Goal: Information Seeking & Learning: Learn about a topic

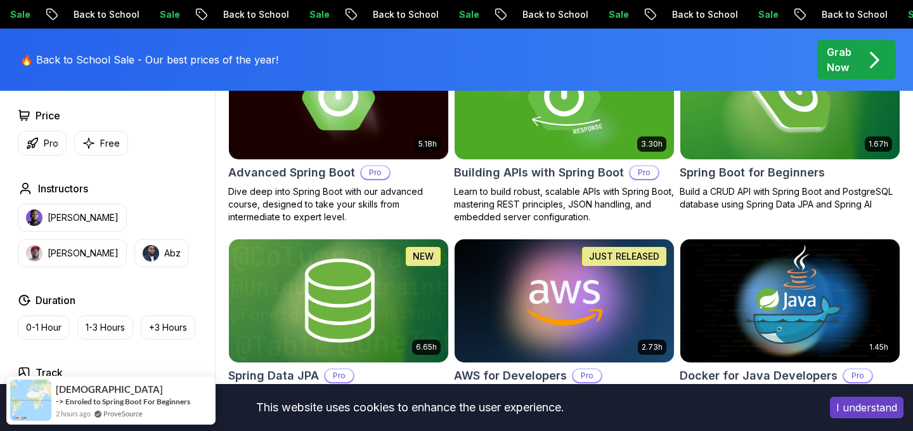
scroll to position [438, 0]
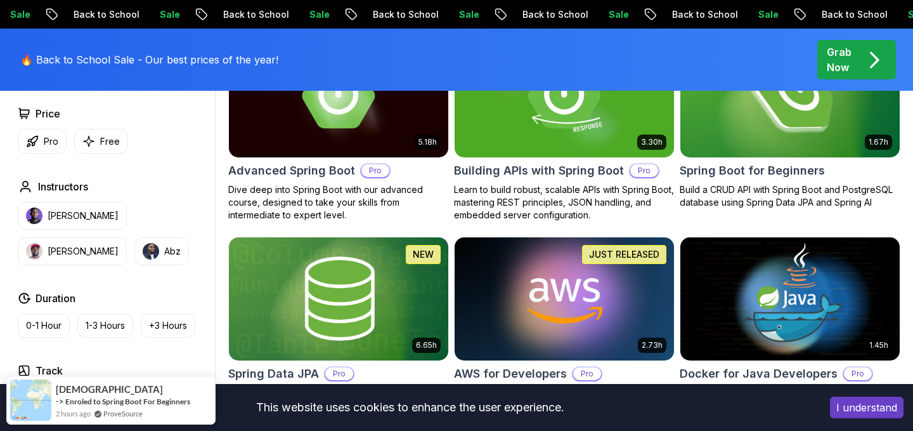
click at [759, 138] on img at bounding box center [790, 95] width 230 height 129
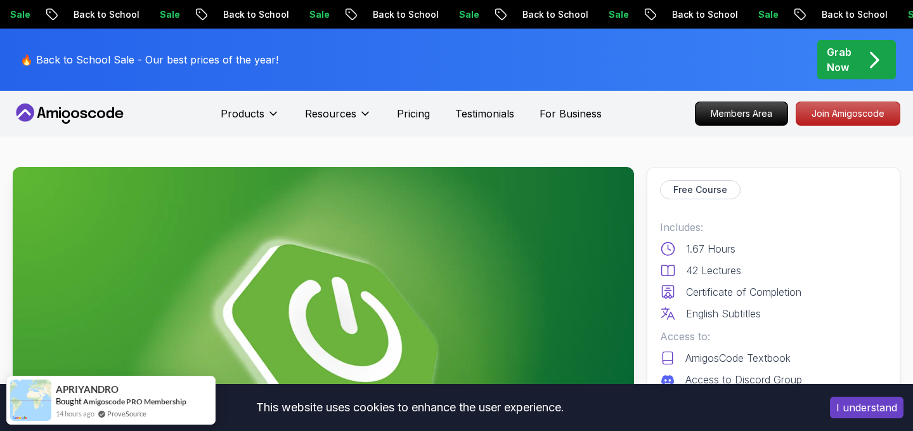
click at [872, 419] on div "I understand" at bounding box center [867, 407] width 93 height 41
click at [870, 403] on button "I understand" at bounding box center [867, 407] width 74 height 22
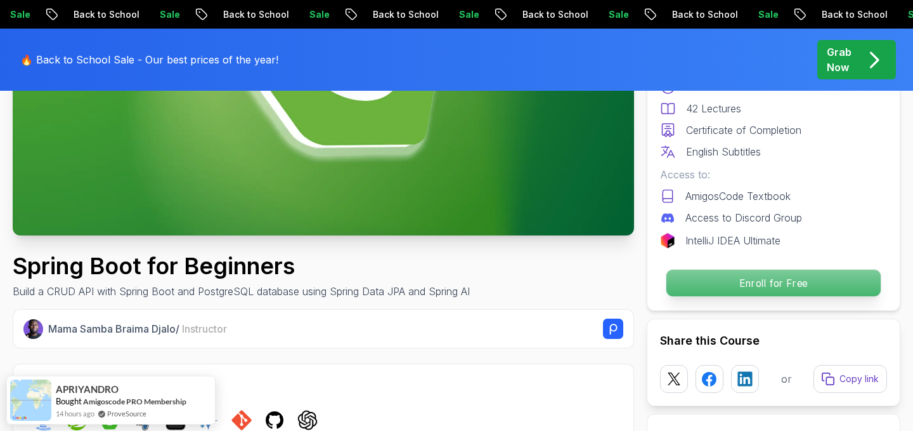
click at [833, 284] on p "Enroll for Free" at bounding box center [774, 283] width 214 height 27
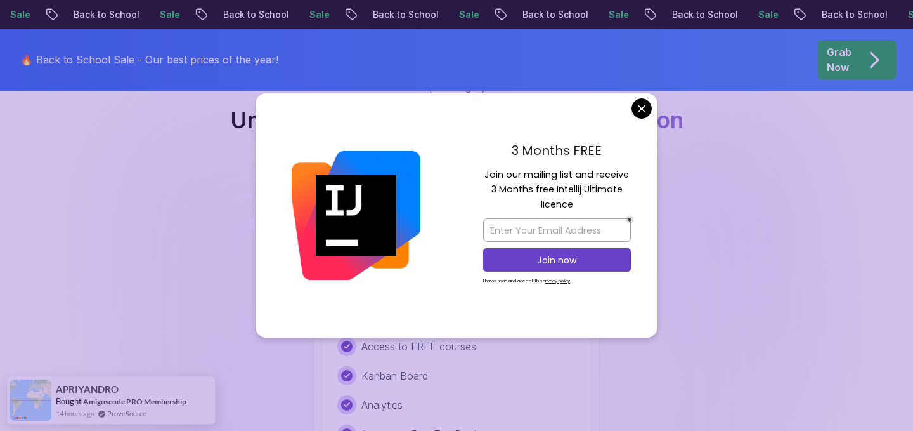
scroll to position [2604, 0]
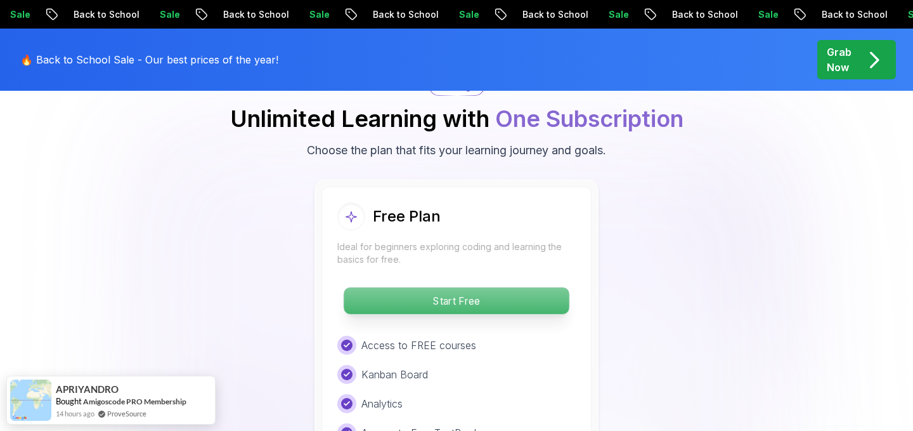
click at [514, 287] on p "Start Free" at bounding box center [456, 300] width 225 height 27
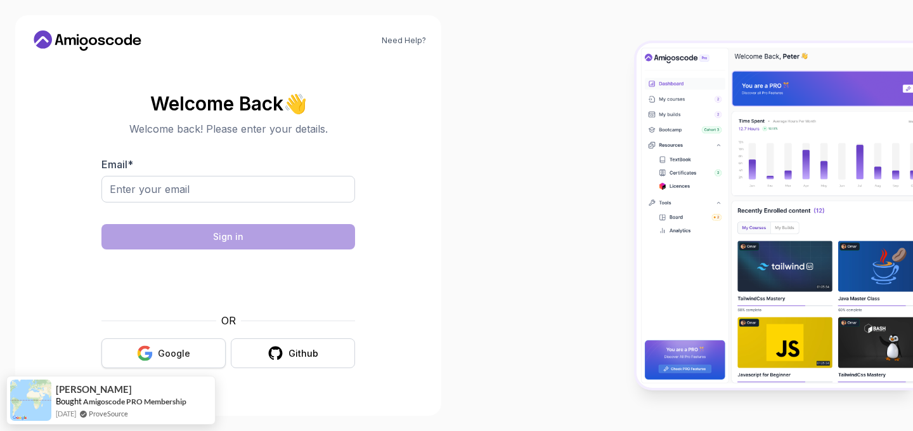
click at [188, 349] on div "Google" at bounding box center [174, 353] width 32 height 13
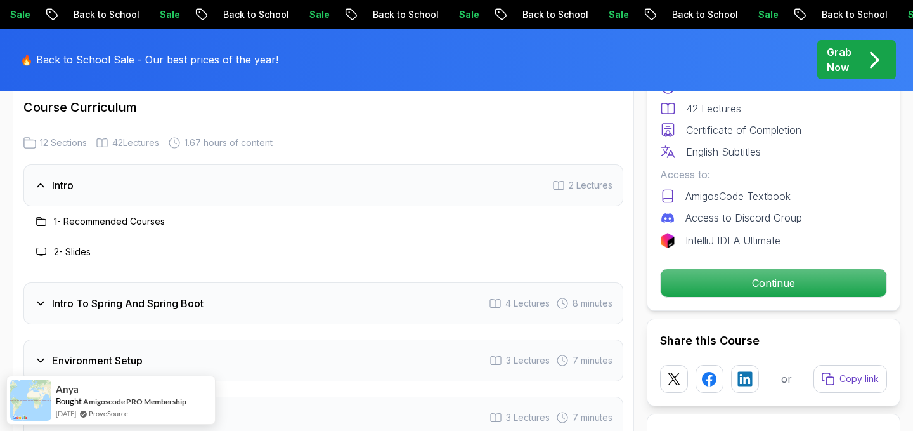
scroll to position [1600, 0]
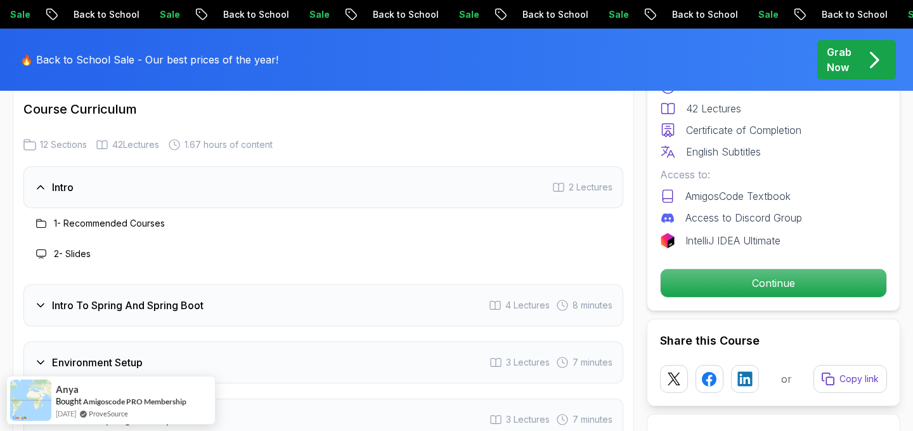
click at [60, 180] on h3 "Intro" at bounding box center [63, 187] width 22 height 15
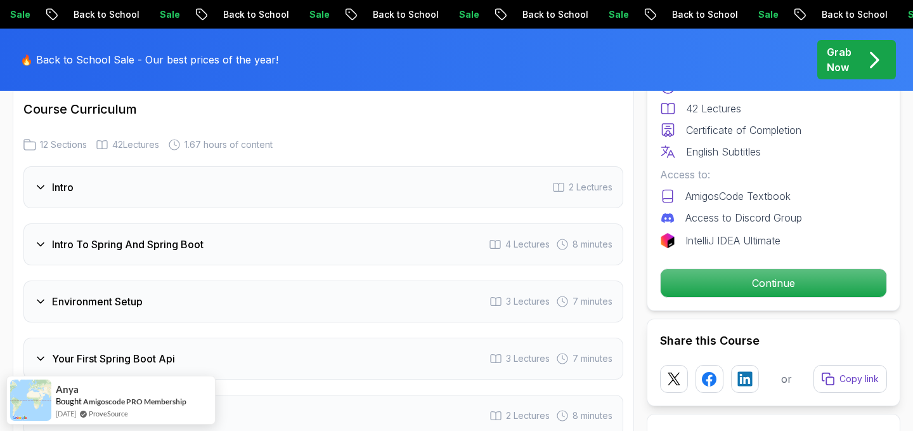
click at [60, 180] on h3 "Intro" at bounding box center [63, 187] width 22 height 15
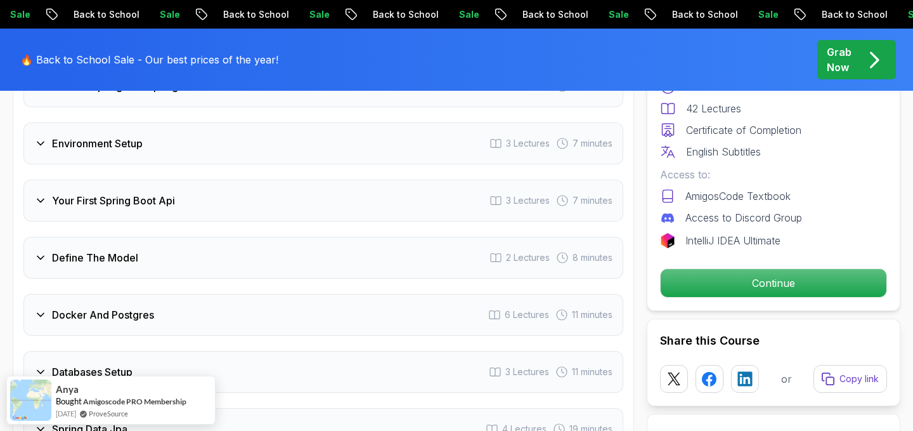
scroll to position [1820, 0]
click at [100, 255] on div "Define The Model 2 Lectures 8 minutes" at bounding box center [323, 257] width 600 height 42
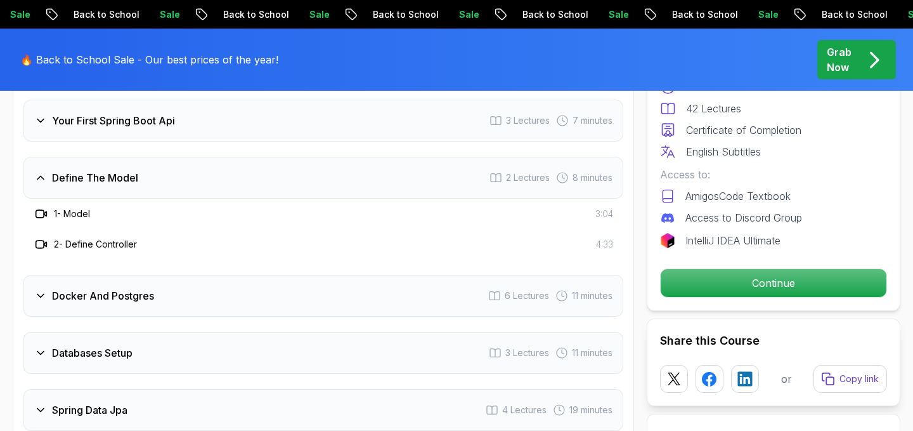
click at [103, 288] on h3 "Docker And Postgres" at bounding box center [103, 295] width 102 height 15
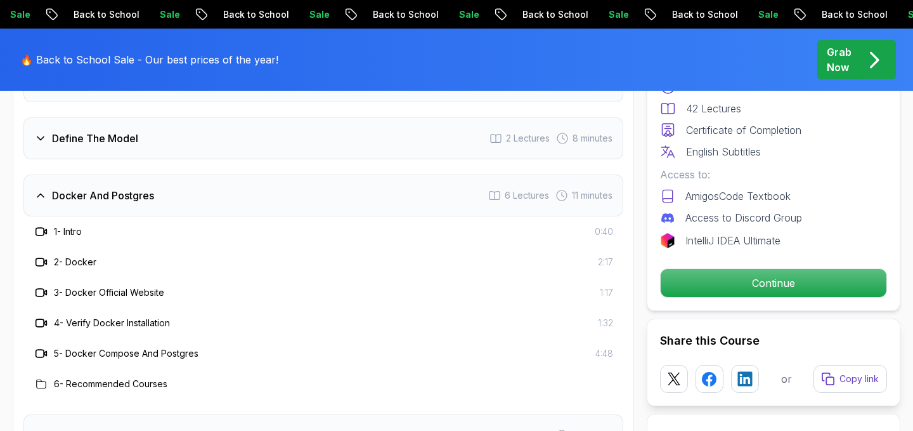
scroll to position [1892, 0]
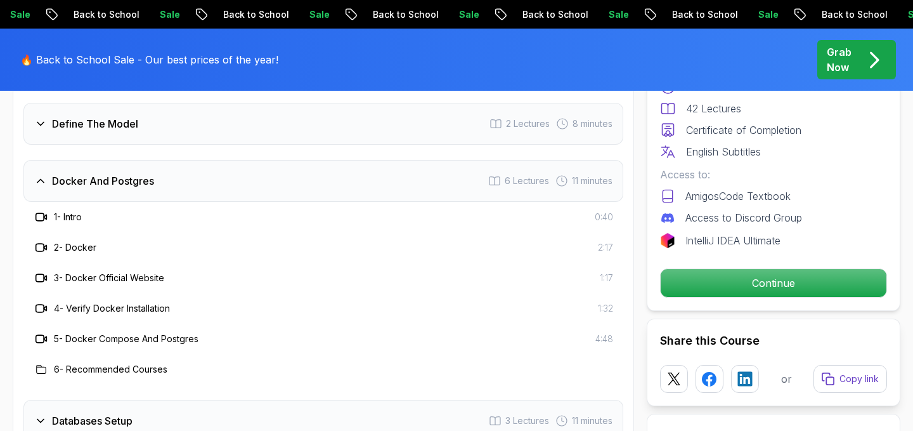
click at [41, 241] on icon at bounding box center [41, 247] width 13 height 13
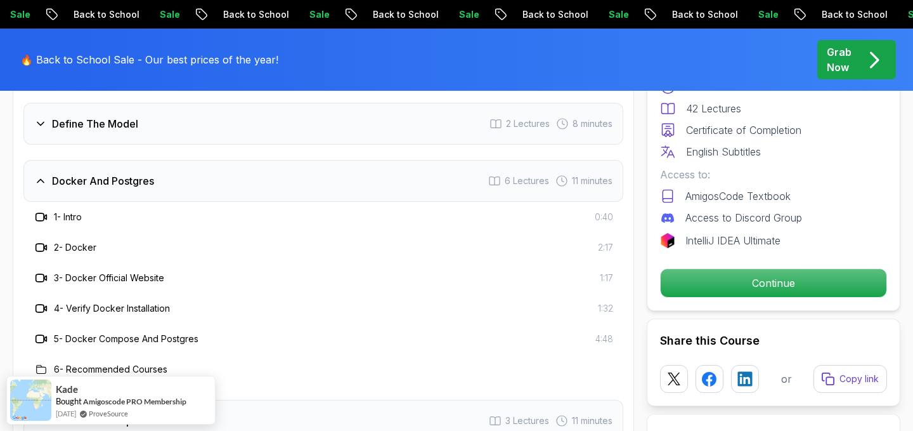
click at [606, 241] on span "2:17" at bounding box center [605, 247] width 15 height 13
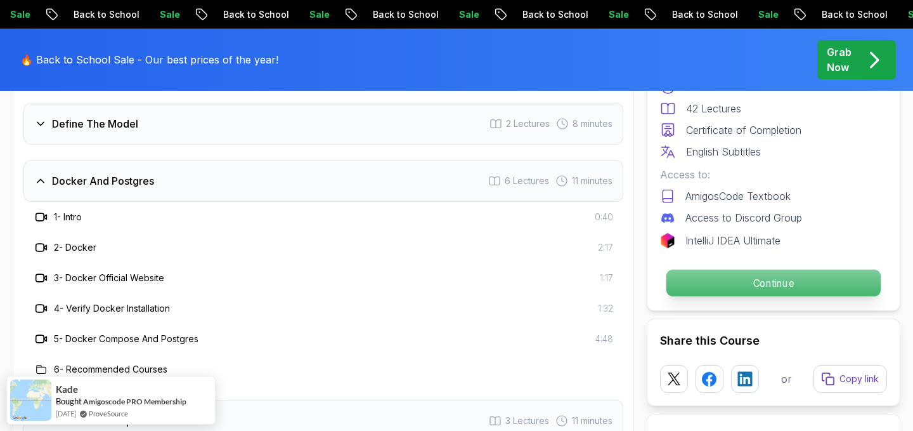
click at [707, 295] on p "Continue" at bounding box center [774, 283] width 214 height 27
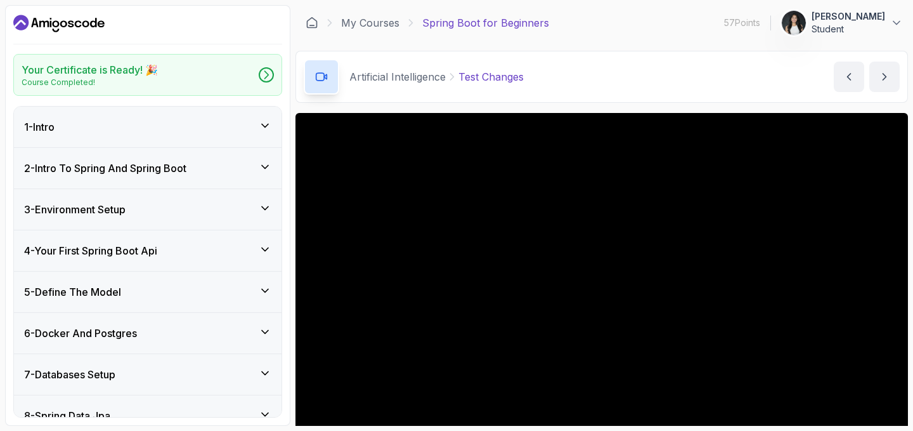
click at [242, 317] on div "6 - Docker And Postgres" at bounding box center [148, 333] width 268 height 41
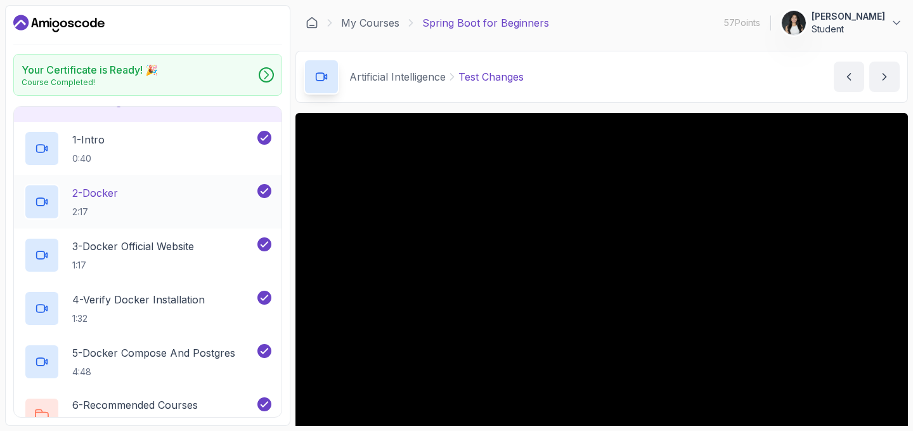
scroll to position [233, 0]
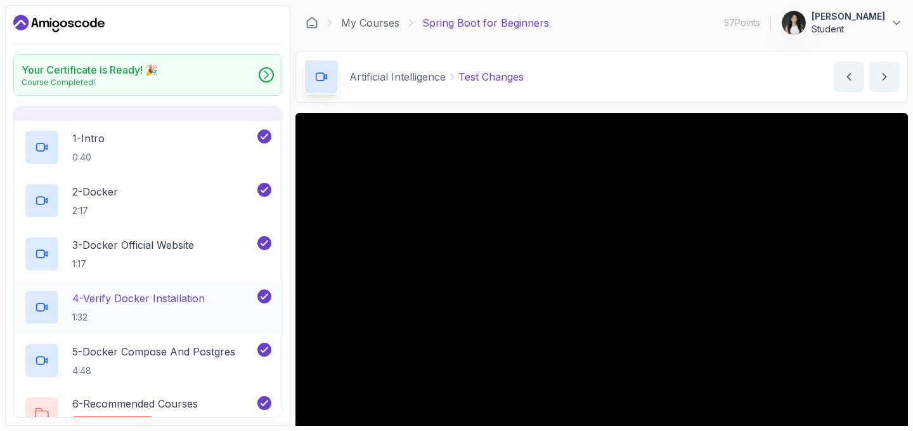
click at [197, 308] on h2 "4 - Verify Docker Installation 1:32" at bounding box center [138, 307] width 133 height 33
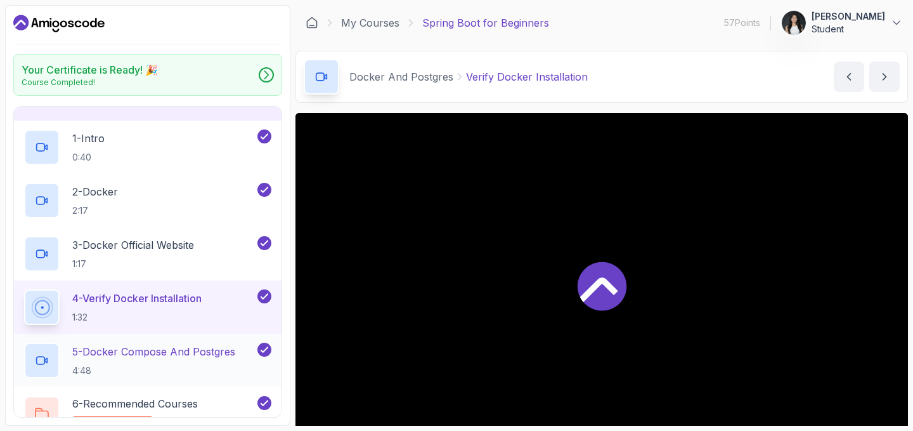
click at [197, 351] on p "5 - Docker Compose And Postgres" at bounding box center [153, 351] width 163 height 15
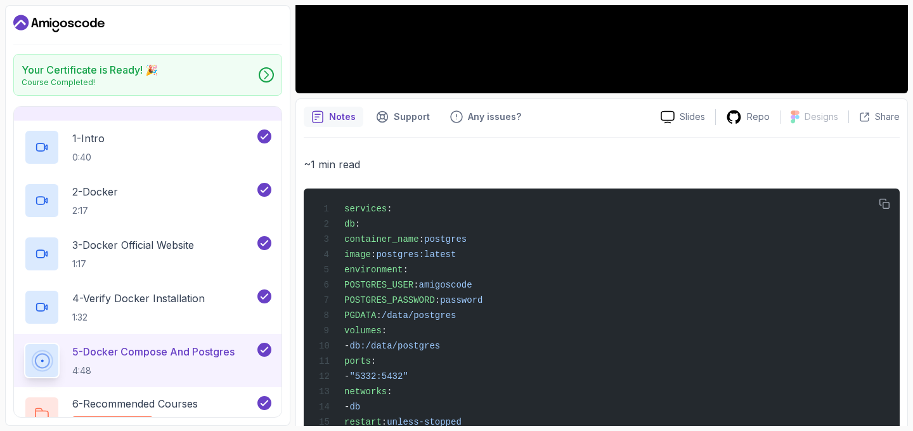
scroll to position [430, 0]
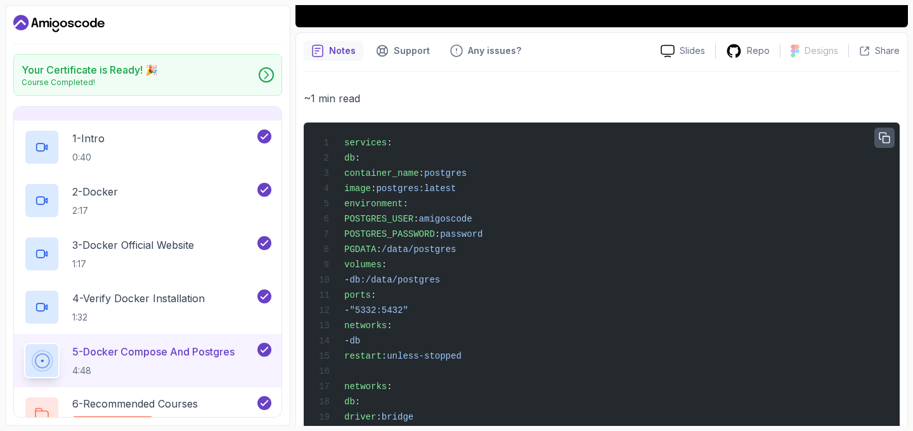
click at [892, 136] on button "button" at bounding box center [885, 137] width 20 height 20
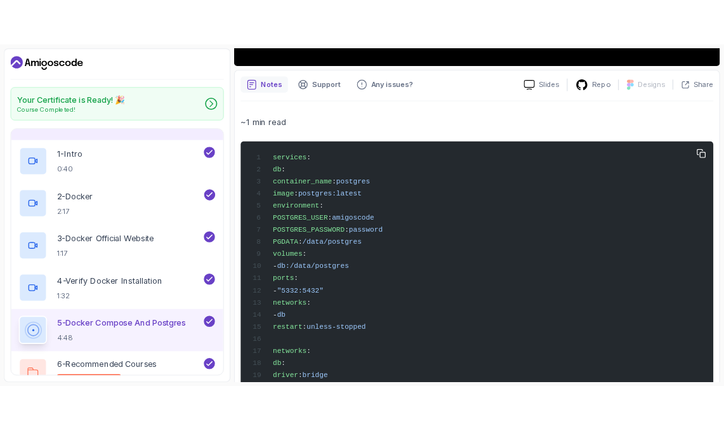
scroll to position [487, 0]
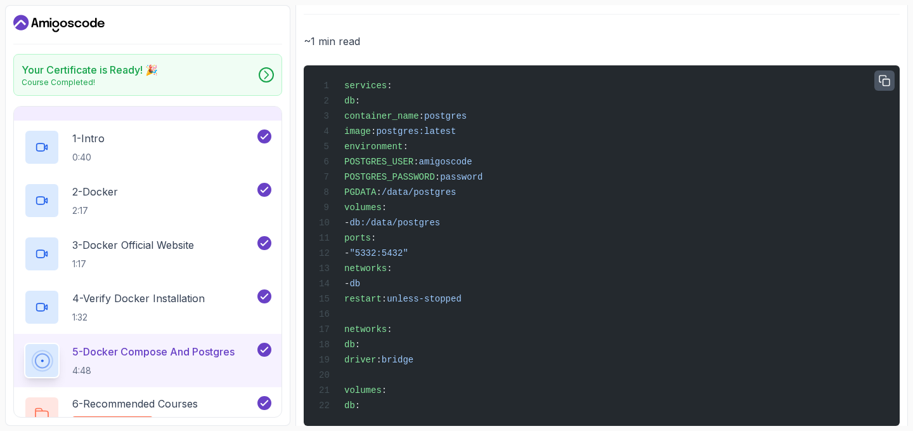
click at [887, 87] on button "button" at bounding box center [885, 80] width 20 height 20
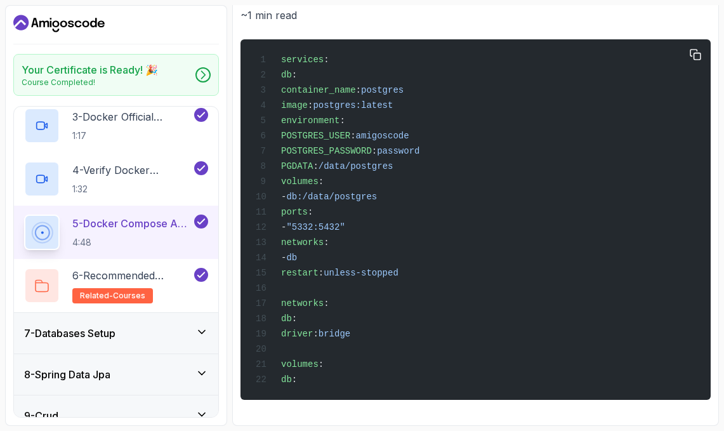
scroll to position [0, 0]
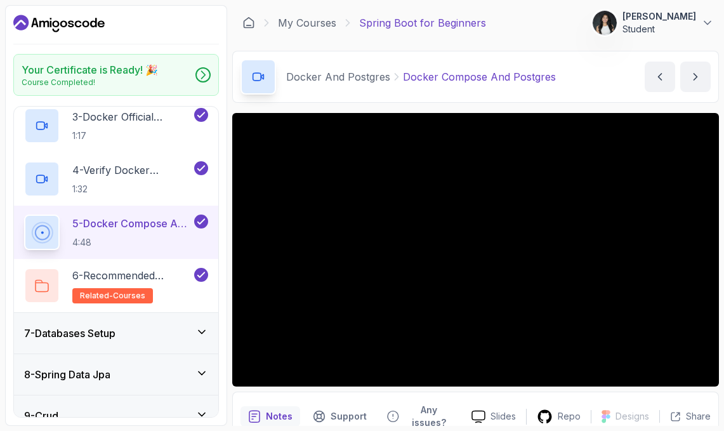
click at [169, 332] on div "7 - Databases Setup" at bounding box center [116, 332] width 184 height 15
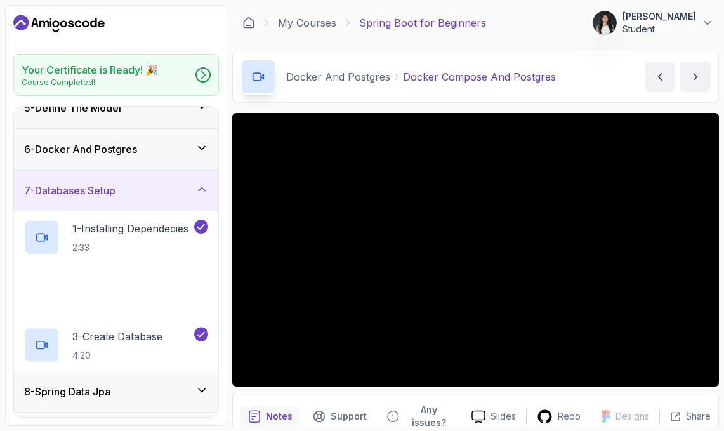
scroll to position [204, 0]
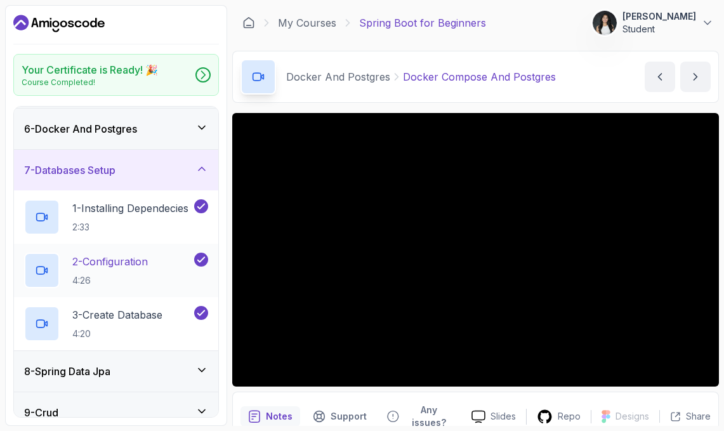
click at [146, 280] on p "4:26" at bounding box center [109, 280] width 75 height 13
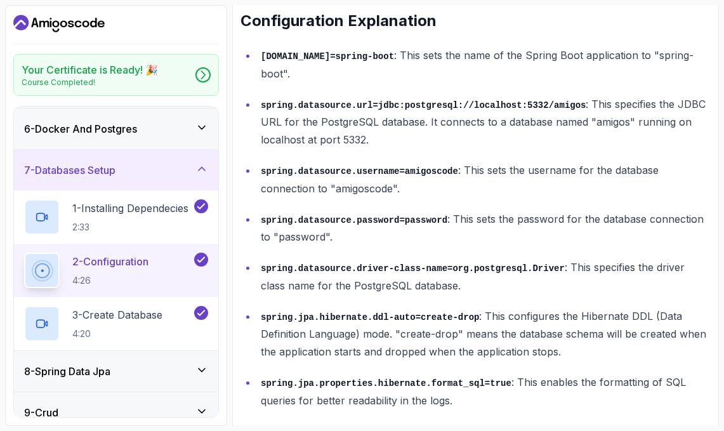
scroll to position [704, 0]
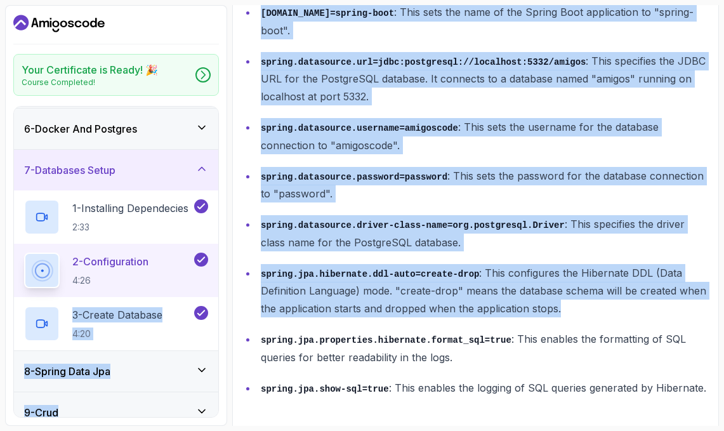
drag, startPoint x: 563, startPoint y: 298, endPoint x: 229, endPoint y: 265, distance: 335.9
click at [229, 265] on div "Your Certificate is Ready! 🎉 Course Completed! 1 - Intro 2 - Intro To Spring An…" at bounding box center [362, 215] width 714 height 421
copy div "3 - Create Database 4:20 8 - Spring Data Jpa 9 - Crud 10 - Exercises 11 - Artif…"
click at [415, 277] on p "spring.jpa.hibernate.ddl-auto=create-drop : This configures the Hibernate DDL (…" at bounding box center [486, 291] width 450 height 54
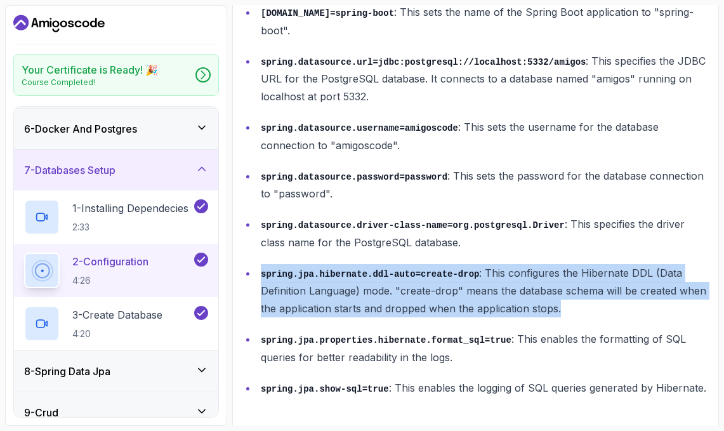
drag, startPoint x: 262, startPoint y: 263, endPoint x: 558, endPoint y: 311, distance: 300.2
click at [558, 311] on ul "spring.application.name=spring-boot : This sets the name of the Spring Boot app…" at bounding box center [475, 199] width 470 height 393
copy ul "spring.jpa.hibernate.ddl-auto=create-drop : This configures the Hibernate DDL (…"
